Goal: Navigation & Orientation: Find specific page/section

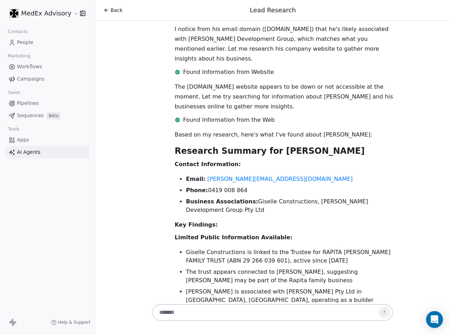
scroll to position [536, 0]
drag, startPoint x: 227, startPoint y: 103, endPoint x: 195, endPoint y: 64, distance: 50.0
click at [195, 82] on div "The [DOMAIN_NAME] website appears to be down or not accessible at the moment. L…" at bounding box center [283, 104] width 235 height 45
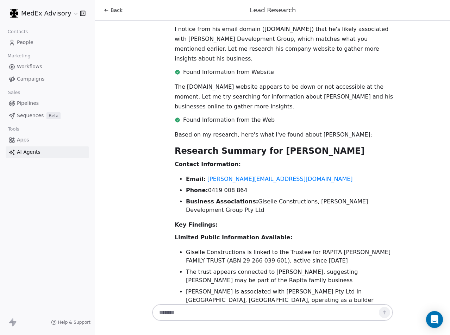
drag, startPoint x: 319, startPoint y: 58, endPoint x: 308, endPoint y: 58, distance: 12.0
drag, startPoint x: 308, startPoint y: 58, endPoint x: 172, endPoint y: 36, distance: 137.8
click at [172, 82] on div "The [DOMAIN_NAME] website appears to be down or not accessible at the moment. L…" at bounding box center [283, 104] width 235 height 45
click at [237, 68] on div "Found Information from Website" at bounding box center [284, 73] width 218 height 11
click at [221, 82] on p "The [DOMAIN_NAME] website appears to be down or not accessible at the moment. L…" at bounding box center [284, 97] width 218 height 30
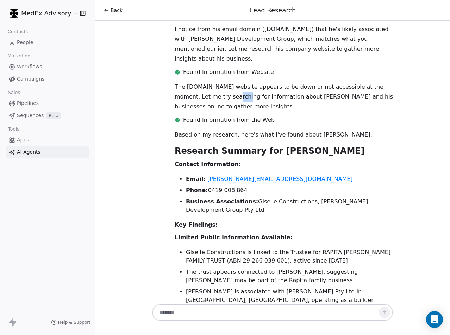
click at [221, 82] on p "The [DOMAIN_NAME] website appears to be down or not accessible at the moment. L…" at bounding box center [284, 97] width 218 height 30
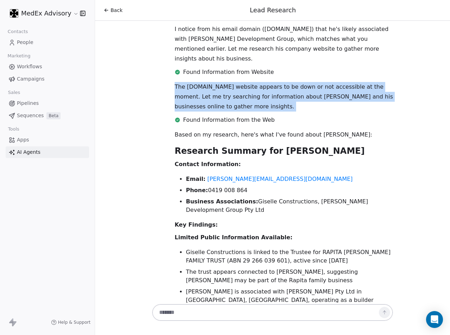
click at [221, 82] on p "The [DOMAIN_NAME] website appears to be down or not accessible at the moment. L…" at bounding box center [284, 97] width 218 height 30
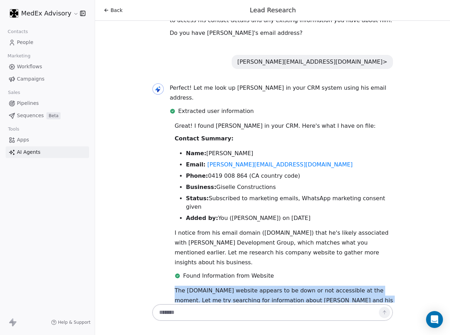
scroll to position [0, 0]
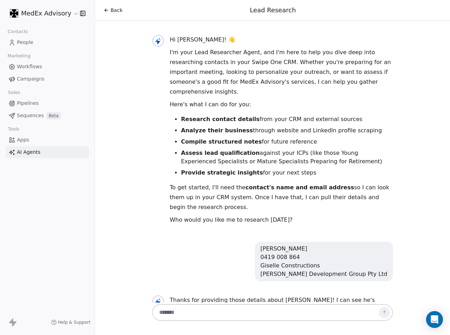
click at [252, 40] on p "Hi [PERSON_NAME]! 👋" at bounding box center [281, 40] width 223 height 10
click at [226, 61] on p "I'm your Lead Researcher Agent, and I'm here to help you dive deep into researc…" at bounding box center [281, 72] width 223 height 49
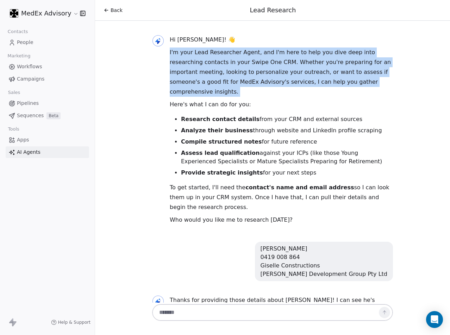
click at [226, 60] on p "I'm your Lead Researcher Agent, and I'm here to help you dive deep into researc…" at bounding box center [281, 72] width 223 height 49
click at [317, 83] on p "I'm your Lead Researcher Agent, and I'm here to help you dive deep into researc…" at bounding box center [281, 72] width 223 height 49
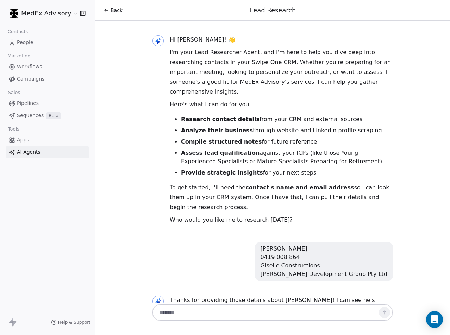
drag, startPoint x: 263, startPoint y: 64, endPoint x: 242, endPoint y: 58, distance: 21.6
click at [242, 58] on p "I'm your Lead Researcher Agent, and I'm here to help you dive deep into researc…" at bounding box center [281, 72] width 223 height 49
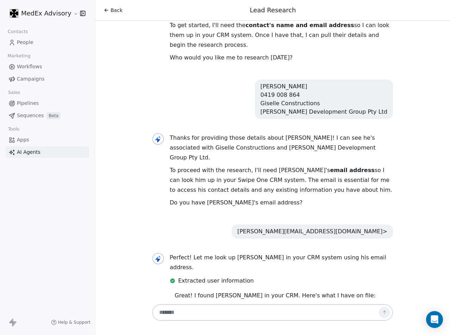
scroll to position [247, 0]
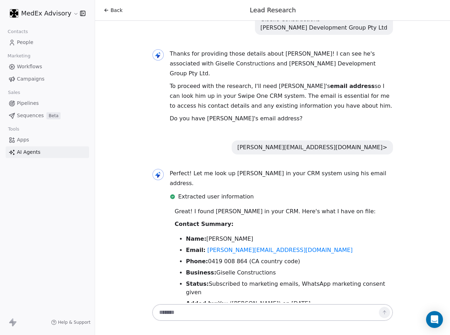
click at [238, 60] on div "Thanks for providing those details about [PERSON_NAME]! I can see he's associat…" at bounding box center [281, 86] width 223 height 75
click at [261, 193] on div "Extracted user information" at bounding box center [281, 197] width 223 height 8
drag, startPoint x: 261, startPoint y: 171, endPoint x: 295, endPoint y: 214, distance: 54.5
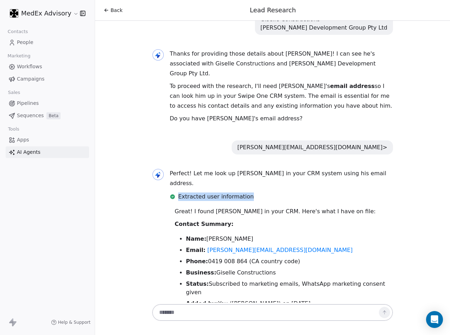
click at [261, 193] on div "Extracted user information" at bounding box center [281, 197] width 223 height 8
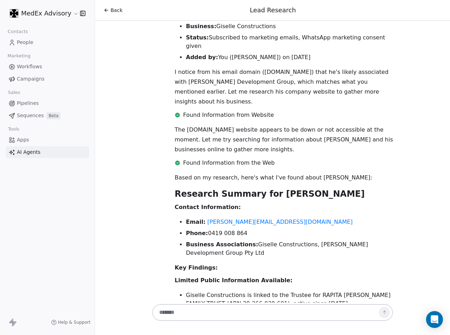
click at [246, 67] on p "I notice from his email domain ([DOMAIN_NAME]) that he's likely associated with…" at bounding box center [284, 86] width 218 height 39
click at [244, 67] on p "I notice from his email domain ([DOMAIN_NAME]) that he's likely associated with…" at bounding box center [284, 86] width 218 height 39
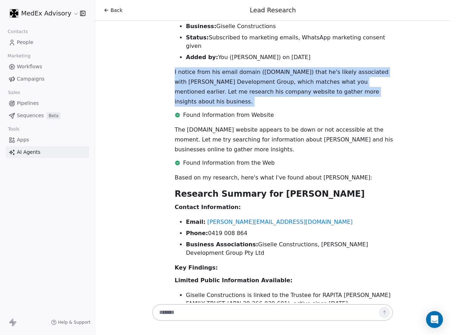
drag, startPoint x: 244, startPoint y: 50, endPoint x: 271, endPoint y: 63, distance: 29.5
click at [244, 67] on p "I notice from his email domain ([DOMAIN_NAME]) that he's likely associated with…" at bounding box center [284, 86] width 218 height 39
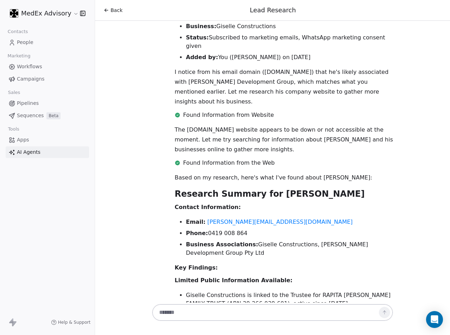
drag, startPoint x: 199, startPoint y: 86, endPoint x: 210, endPoint y: 99, distance: 16.5
click at [200, 125] on p "The [DOMAIN_NAME] website appears to be down or not accessible at the moment. L…" at bounding box center [284, 140] width 218 height 30
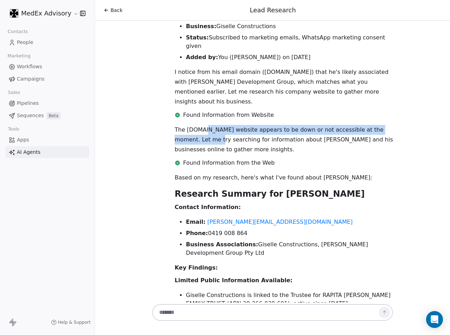
click at [211, 125] on p "The [DOMAIN_NAME] website appears to be down or not accessible at the moment. L…" at bounding box center [284, 140] width 218 height 30
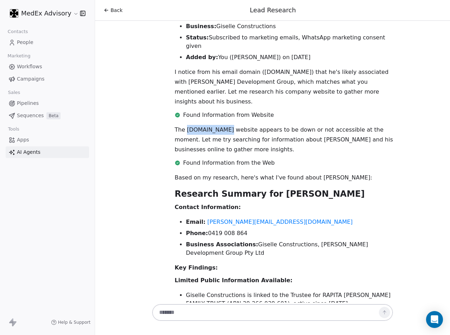
click at [211, 125] on p "The [DOMAIN_NAME] website appears to be down or not accessible at the moment. L…" at bounding box center [284, 140] width 218 height 30
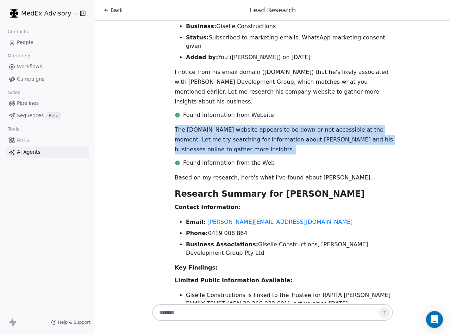
click at [211, 125] on p "The [DOMAIN_NAME] website appears to be down or not accessible at the moment. L…" at bounding box center [284, 140] width 218 height 30
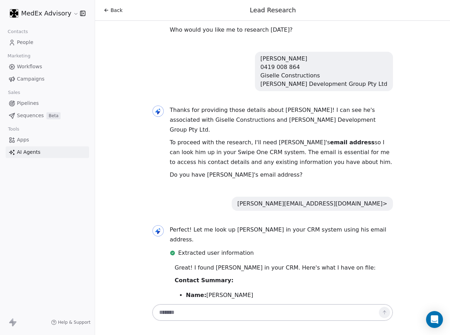
scroll to position [0, 0]
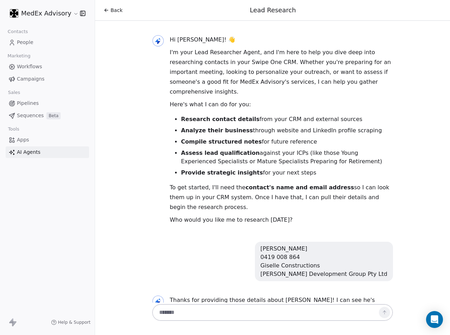
click at [25, 42] on span "People" at bounding box center [25, 42] width 17 height 7
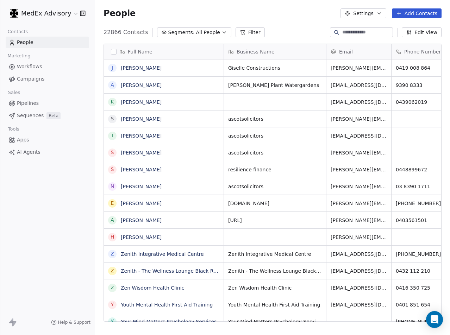
scroll to position [290, 350]
click at [107, 33] on span "22866 Contacts" at bounding box center [126, 32] width 45 height 8
drag, startPoint x: 107, startPoint y: 33, endPoint x: 114, endPoint y: 87, distance: 54.4
click at [107, 33] on span "22866 Contacts" at bounding box center [126, 32] width 45 height 8
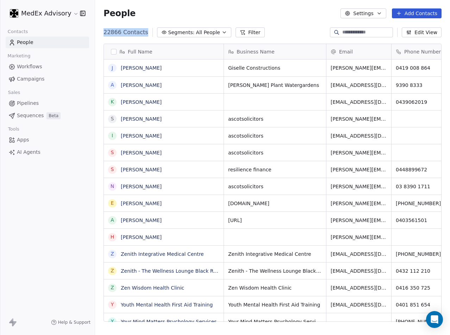
click at [206, 30] on span "All People" at bounding box center [208, 32] width 24 height 7
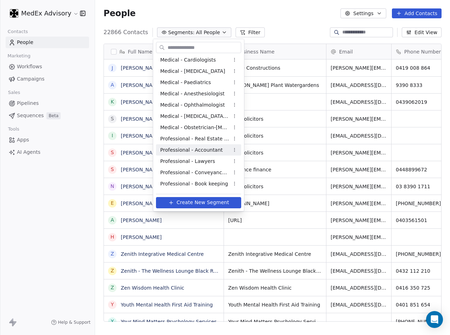
scroll to position [203, 0]
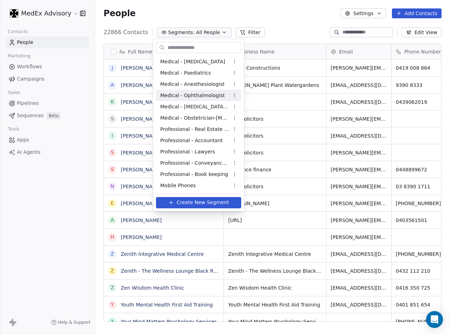
click at [70, 203] on html "MedEx Advisory Contacts People Marketing Workflows Campaigns Sales Pipelines Se…" at bounding box center [225, 167] width 450 height 335
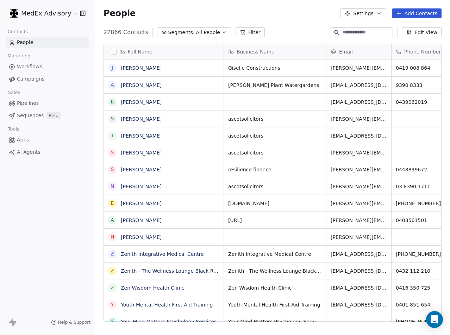
click at [39, 67] on span "Workflows" at bounding box center [29, 66] width 25 height 7
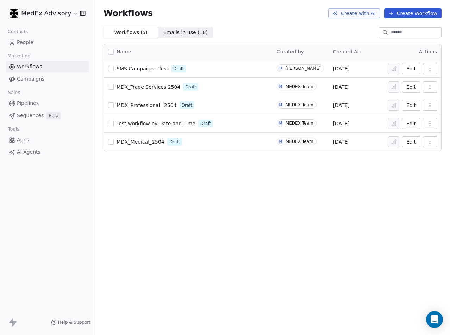
click at [174, 31] on span "Emails in use ( 18 )" at bounding box center [185, 32] width 44 height 7
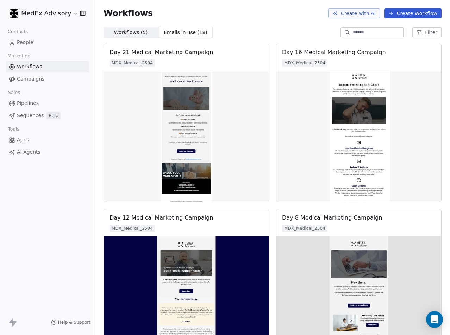
click at [41, 68] on span "Workflows" at bounding box center [29, 66] width 25 height 7
click at [35, 66] on span "Workflows" at bounding box center [29, 66] width 25 height 7
